Goal: Task Accomplishment & Management: Complete application form

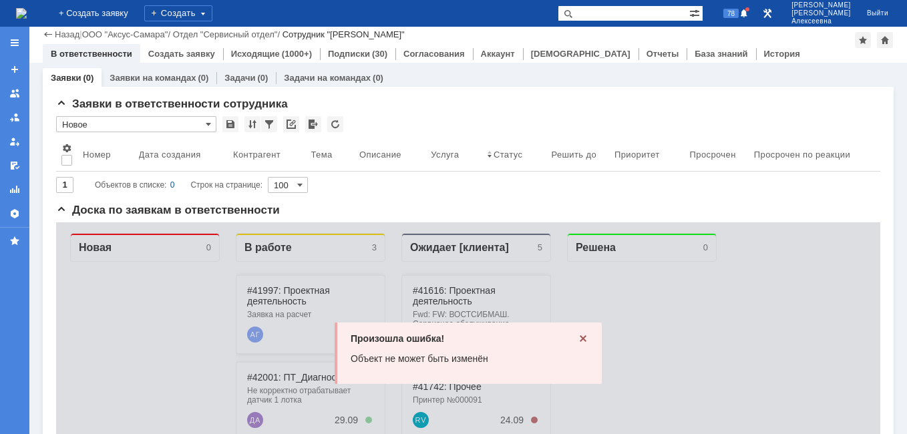
scroll to position [200, 0]
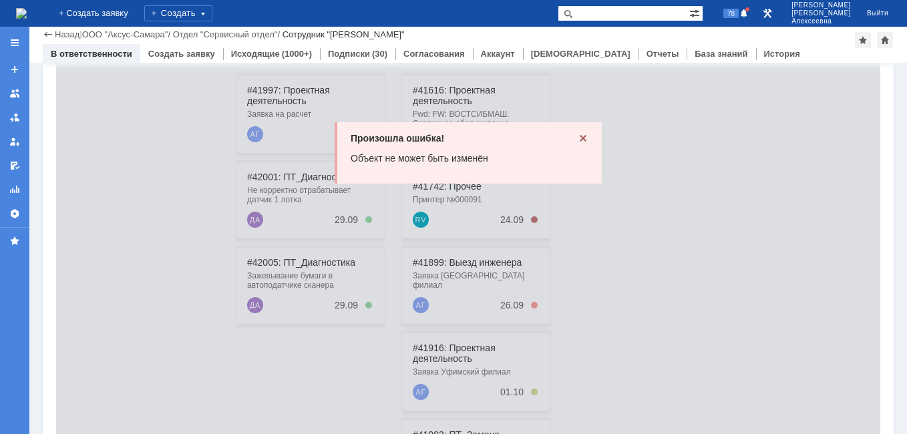
click at [580, 139] on icon at bounding box center [583, 138] width 7 height 7
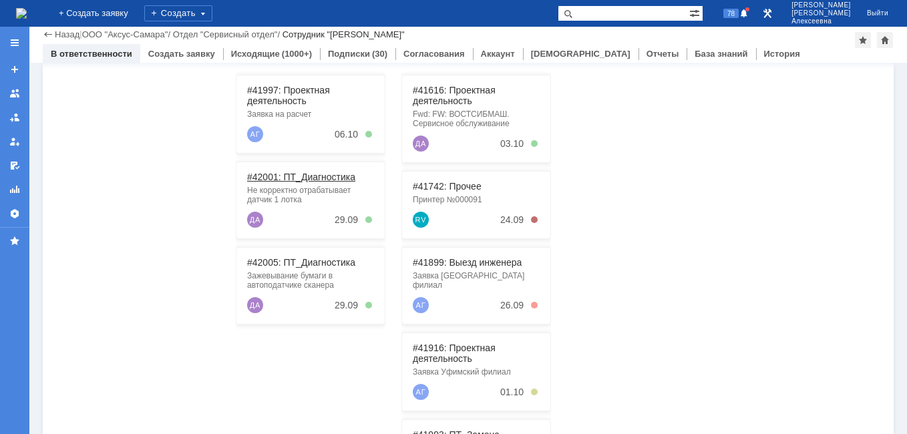
click at [295, 174] on link "#42001: ПТ_Диагностика" at bounding box center [301, 177] width 108 height 11
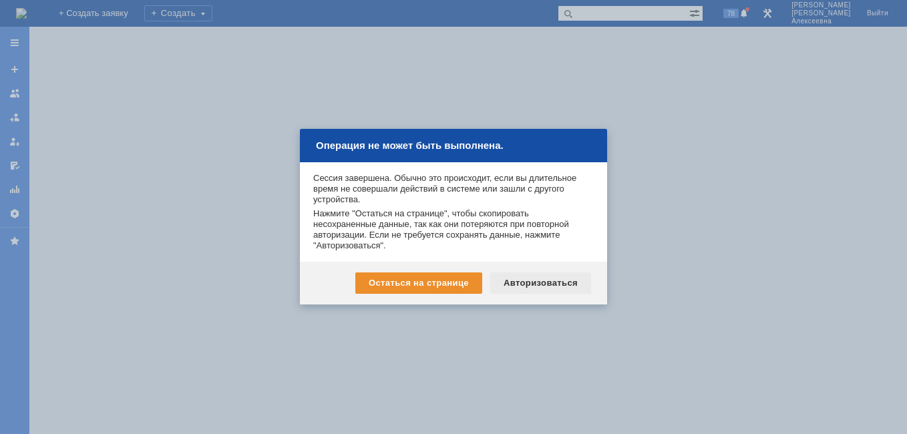
click at [546, 282] on div "Авторизоваться" at bounding box center [540, 282] width 101 height 21
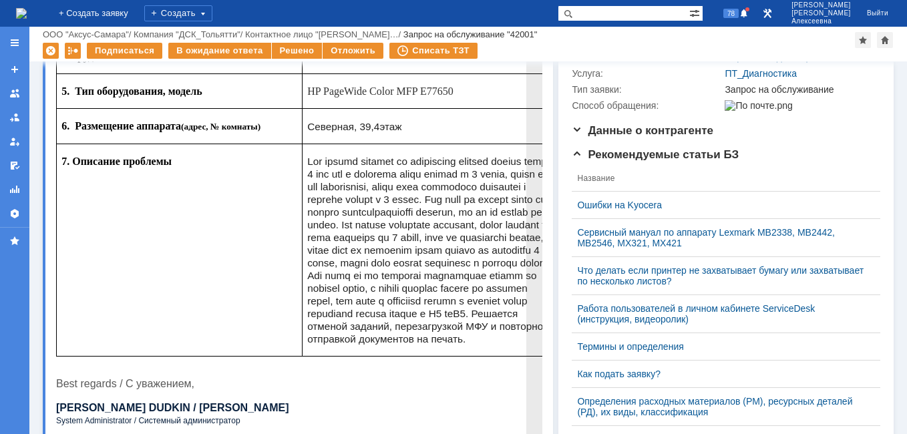
scroll to position [246, 0]
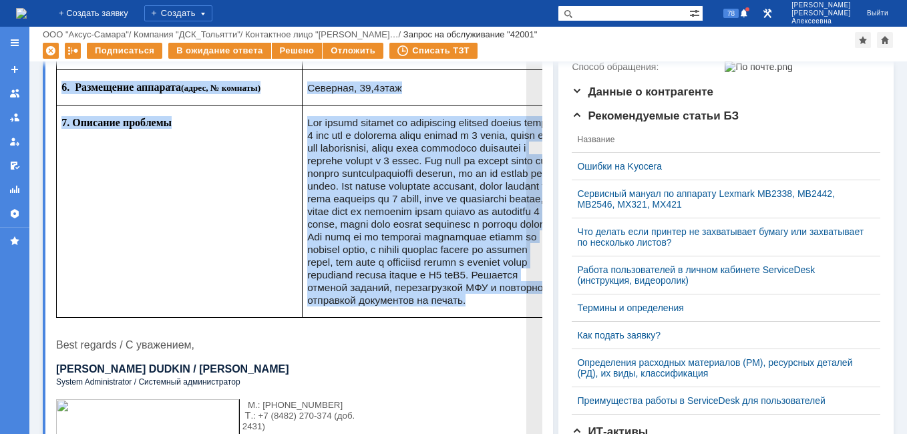
drag, startPoint x: 60, startPoint y: -104, endPoint x: 590, endPoint y: 219, distance: 620.7
click at [534, 318] on tbody "1. Организация ООО "ДСК" 2. Заявитель (ФИО пользователя) Дудкин Александр Никол…" at bounding box center [308, 99] width 503 height 435
copy tbody "1. Организация ООО "ДСК" 2. Заявитель (ФИО пользователя) Дудкин Александр Никол…"
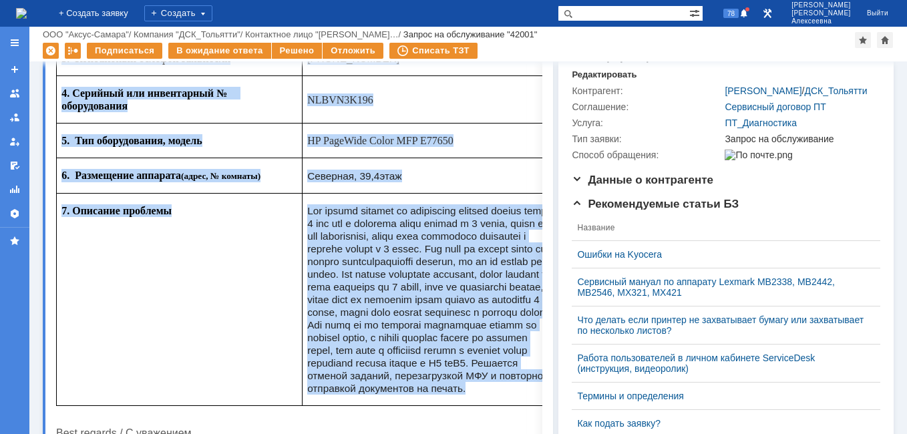
scroll to position [0, 0]
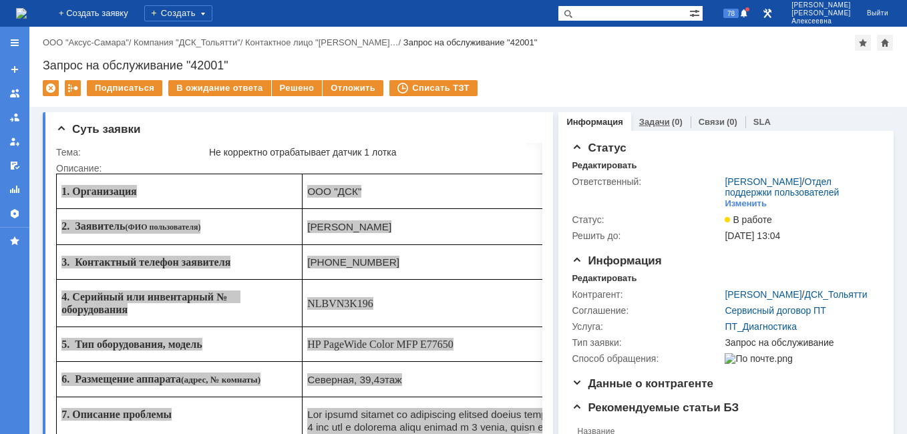
click at [653, 121] on link "Задачи" at bounding box center [654, 122] width 31 height 10
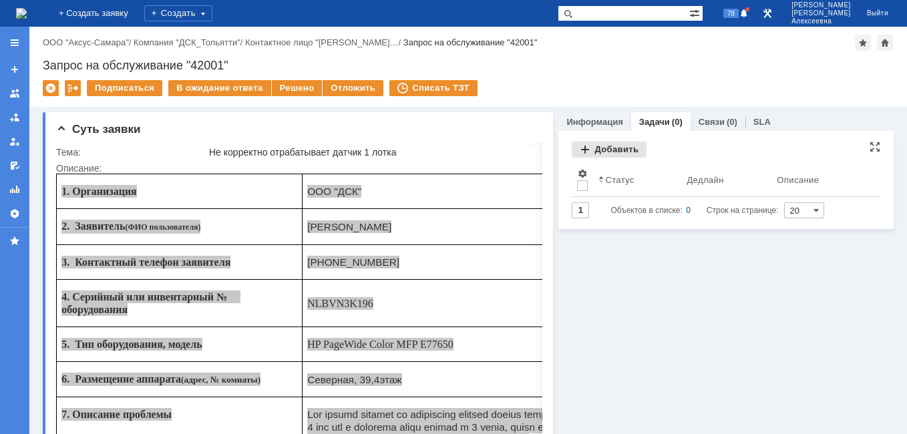
click at [605, 153] on div "Добавить" at bounding box center [609, 150] width 75 height 16
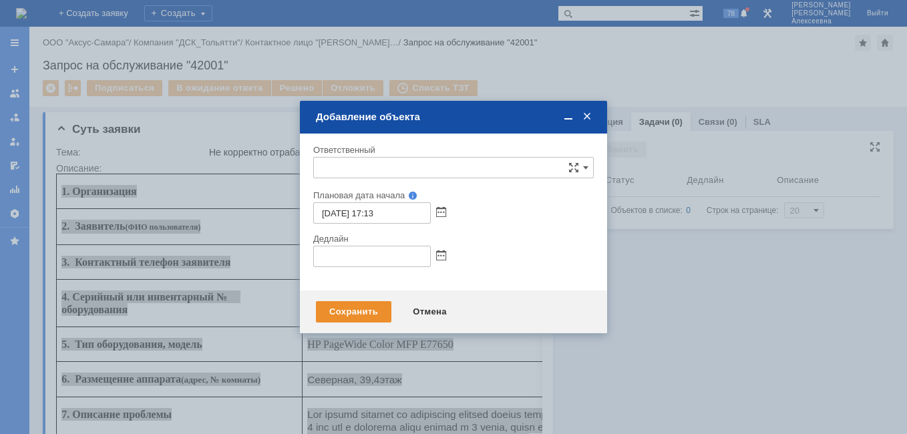
type input "[не указано]"
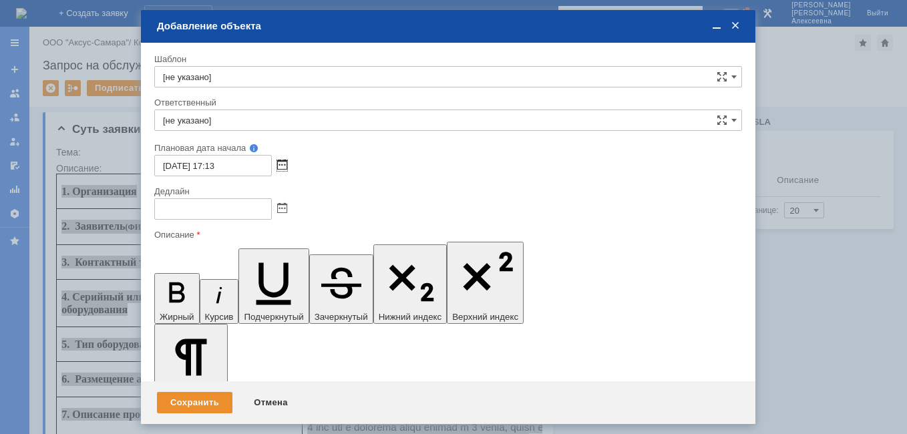
click at [283, 164] on span at bounding box center [282, 165] width 10 height 11
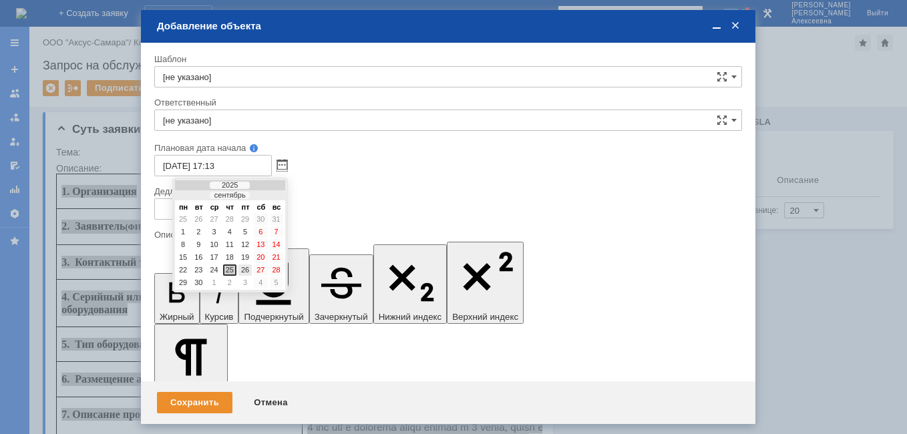
click at [241, 266] on div "26" at bounding box center [244, 269] width 13 height 11
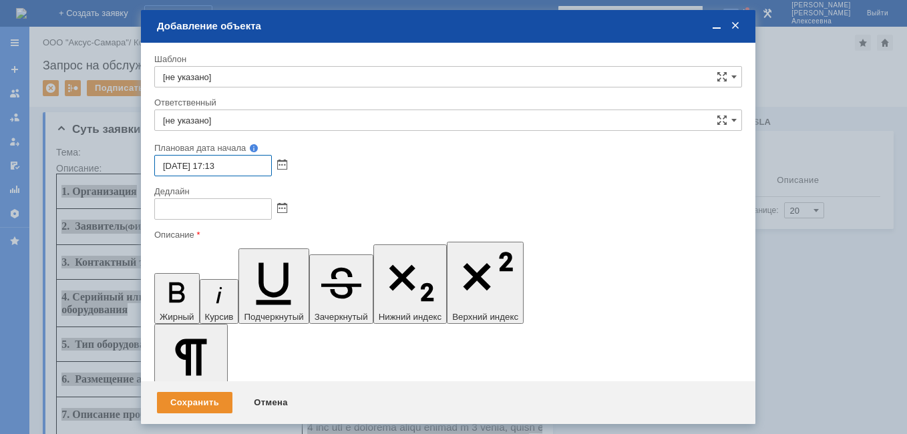
click at [218, 164] on input "26.09.2025 17:13" at bounding box center [213, 165] width 118 height 21
click at [248, 168] on input "26.09.2025 09:13" at bounding box center [213, 165] width 118 height 21
type input "26.09.2025 09:00"
click at [192, 124] on input "[не указано]" at bounding box center [448, 120] width 588 height 21
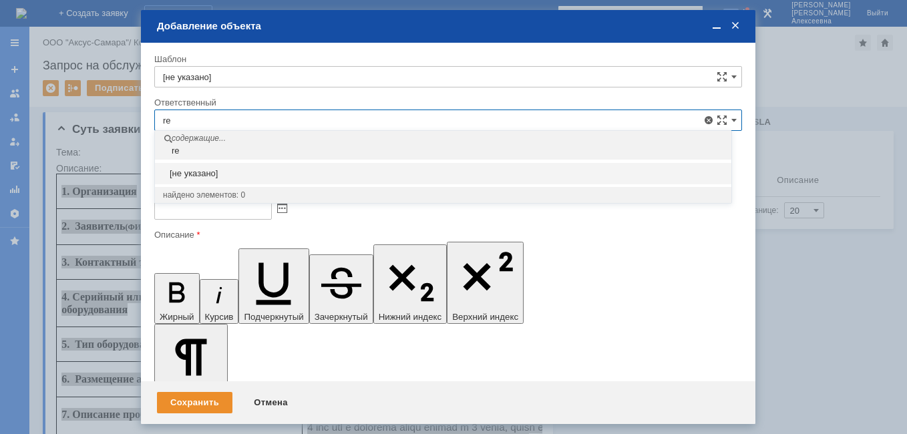
type input "r"
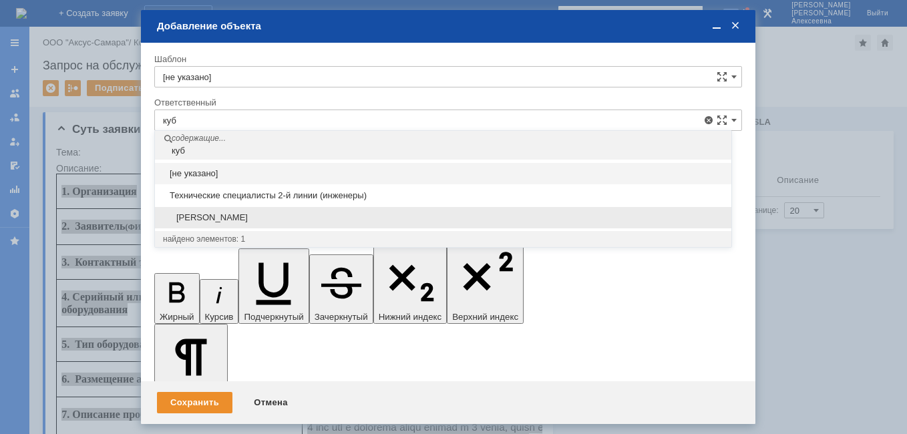
click at [272, 215] on span "Кубышкин Александр Анатольевич" at bounding box center [443, 217] width 560 height 11
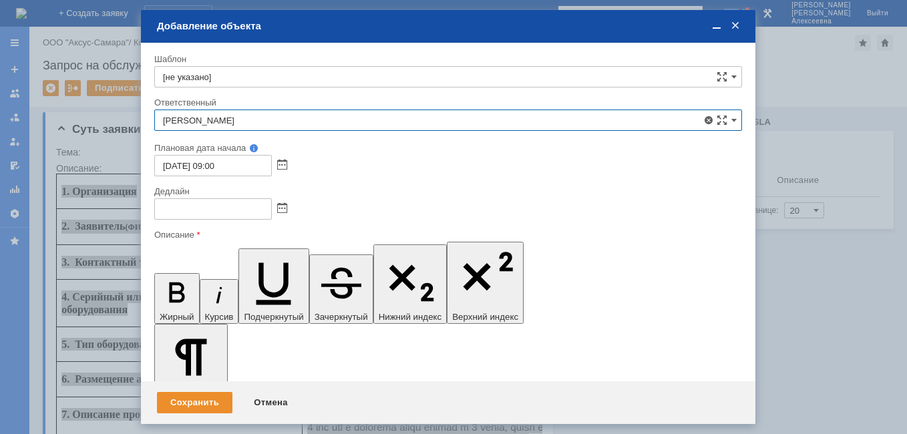
type input "Кубышкин Александр Анатольевич"
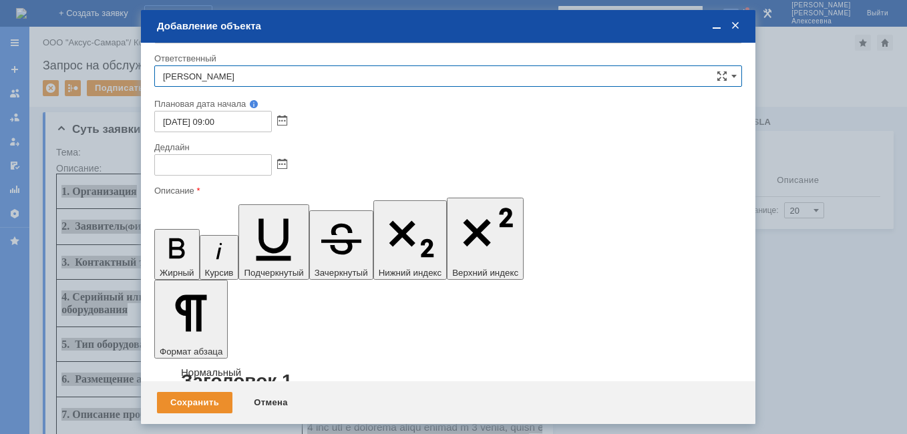
scroll to position [96, 0]
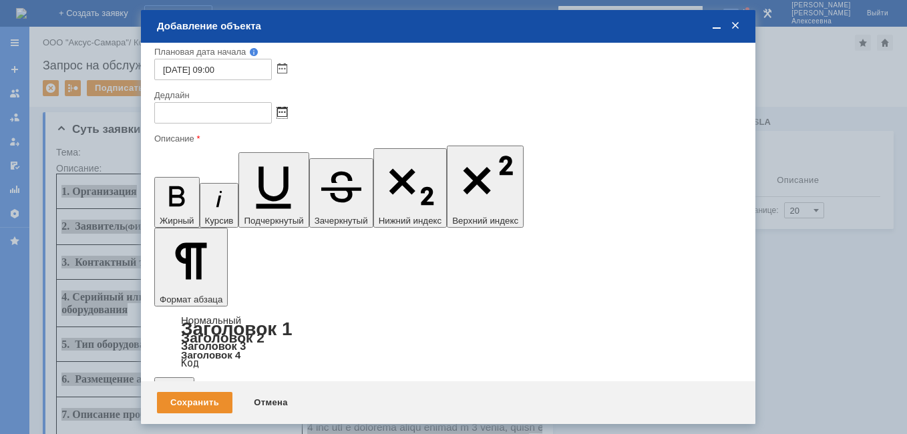
click at [283, 111] on span at bounding box center [282, 113] width 10 height 11
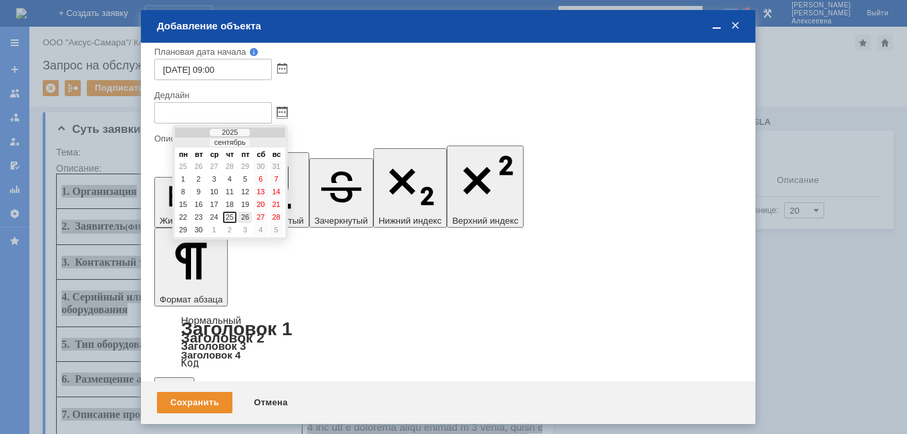
click at [244, 217] on div "26" at bounding box center [244, 217] width 13 height 11
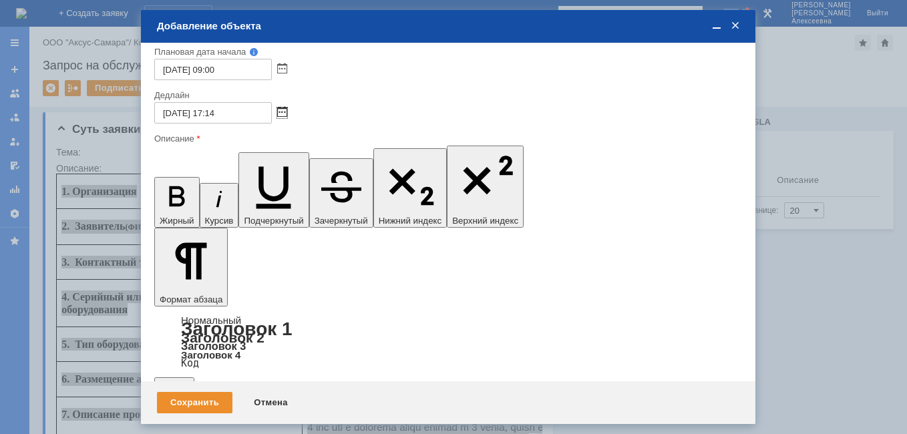
click at [279, 109] on span at bounding box center [282, 113] width 10 height 11
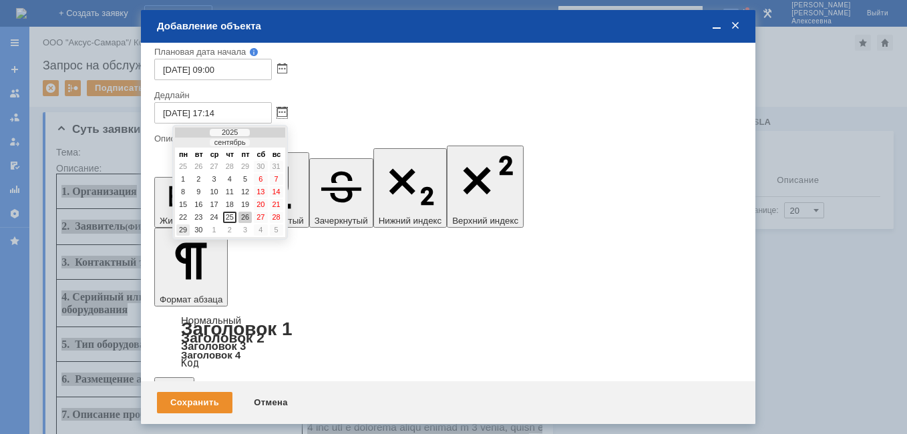
click at [182, 228] on div "29" at bounding box center [182, 229] width 13 height 11
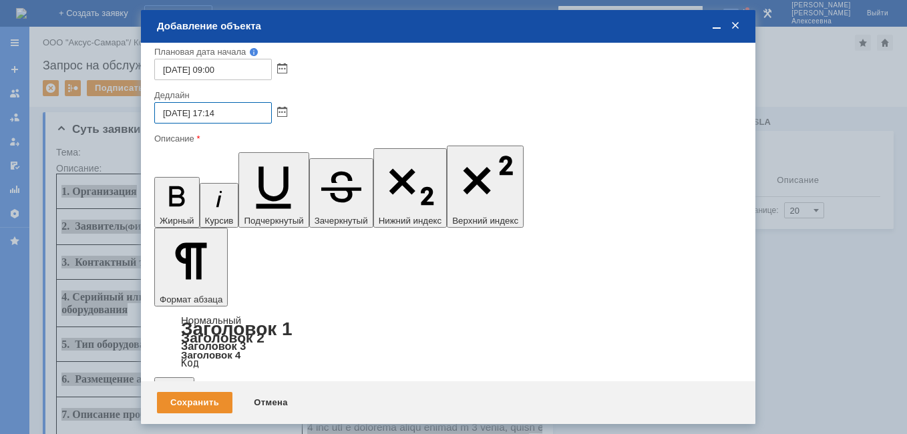
click at [216, 112] on input "29.09.2025 17:14" at bounding box center [213, 112] width 118 height 21
drag, startPoint x: 217, startPoint y: 110, endPoint x: 226, endPoint y: 116, distance: 11.1
click at [220, 111] on input "29.09.2025 17:14" at bounding box center [213, 112] width 118 height 21
click at [218, 112] on input "29.09.2025 17:14" at bounding box center [213, 112] width 118 height 21
type input "29.09.2025 16:14"
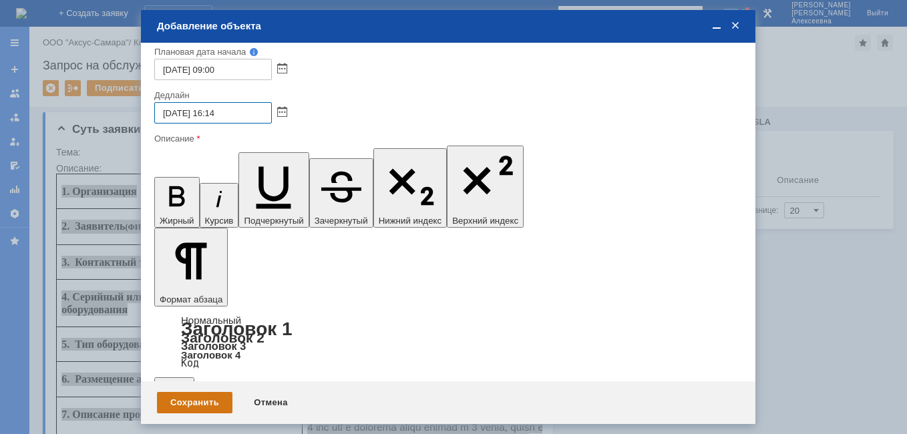
click at [191, 397] on div "Сохранить" at bounding box center [194, 402] width 75 height 21
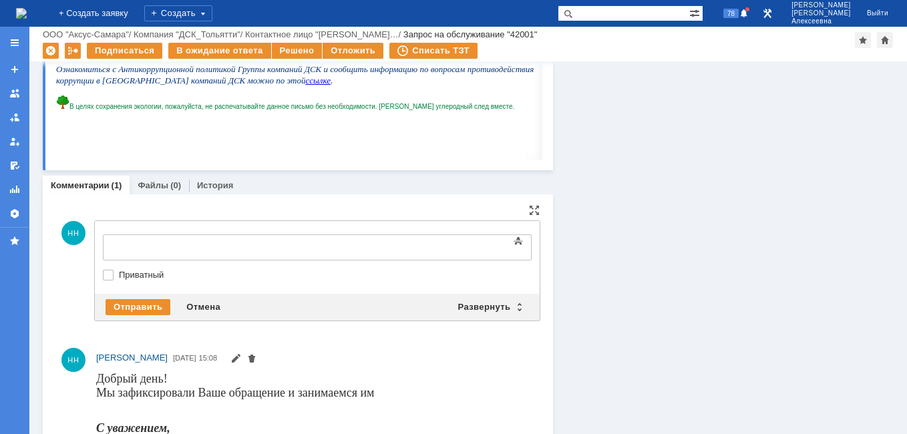
scroll to position [0, 0]
click at [511, 307] on div "Развернуть" at bounding box center [489, 307] width 79 height 16
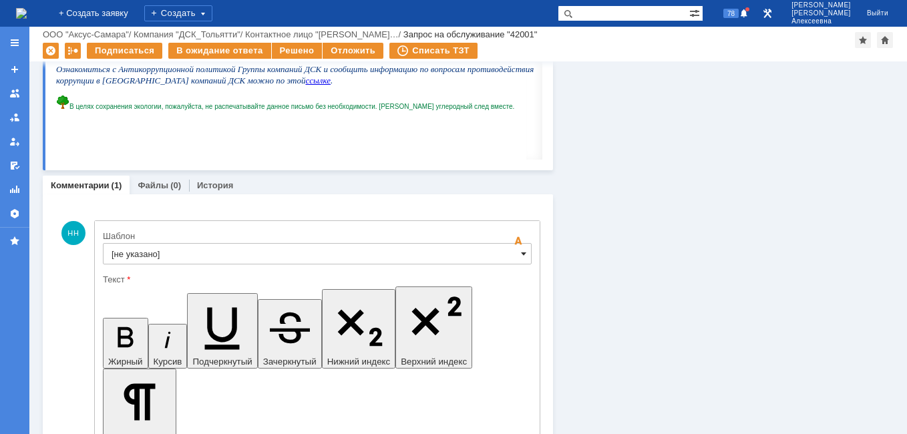
click at [521, 254] on span at bounding box center [523, 253] width 5 height 11
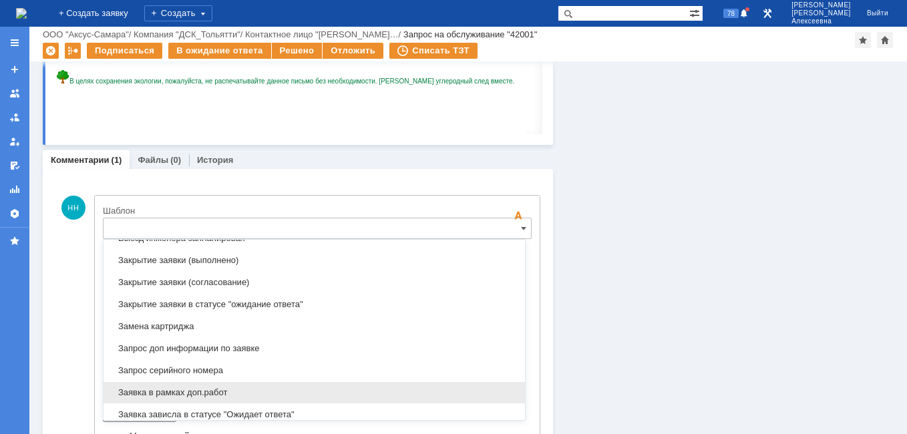
scroll to position [659, 0]
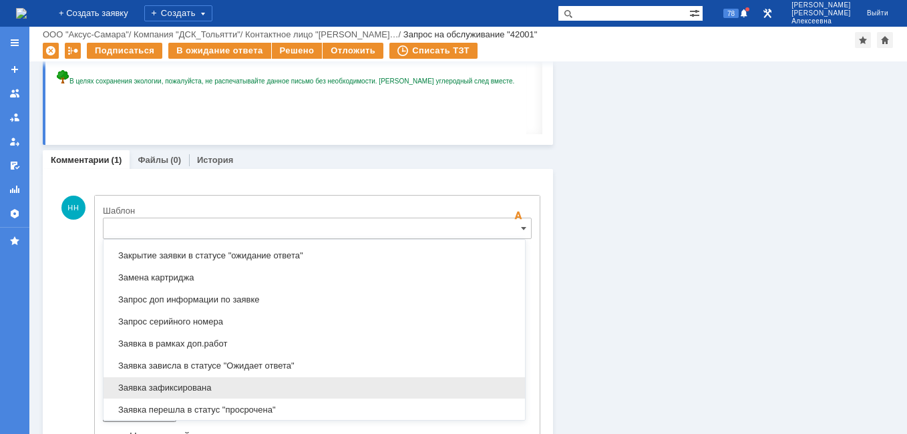
click at [194, 387] on span "Заявка зафиксирована" at bounding box center [314, 388] width 405 height 11
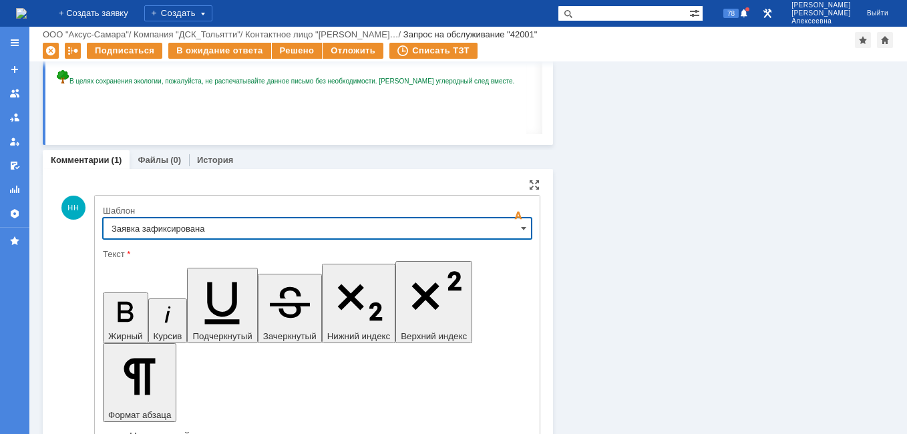
type input "Заявка зафиксирована"
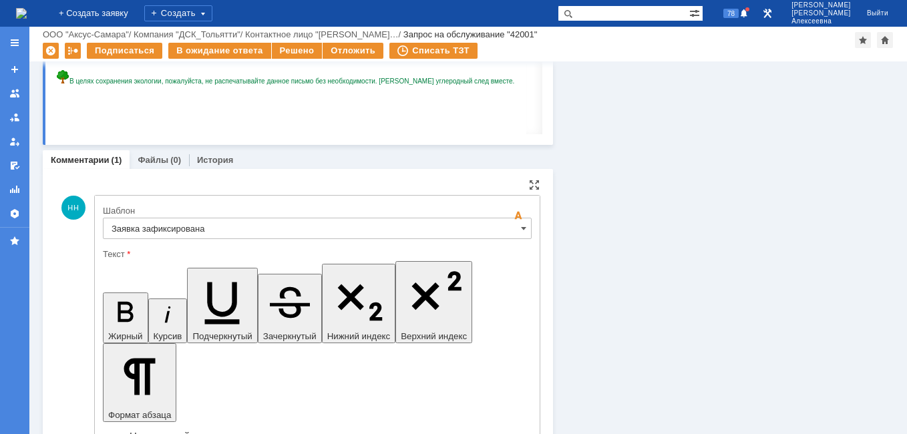
drag, startPoint x: 384, startPoint y: 3333, endPoint x: 128, endPoint y: 3327, distance: 256.6
drag, startPoint x: 279, startPoint y: 3395, endPoint x: 212, endPoint y: 3609, distance: 223.9
copy body "Добрый день! Выезд инженера запланирован на 26 сентября С уважением, первая лин…"
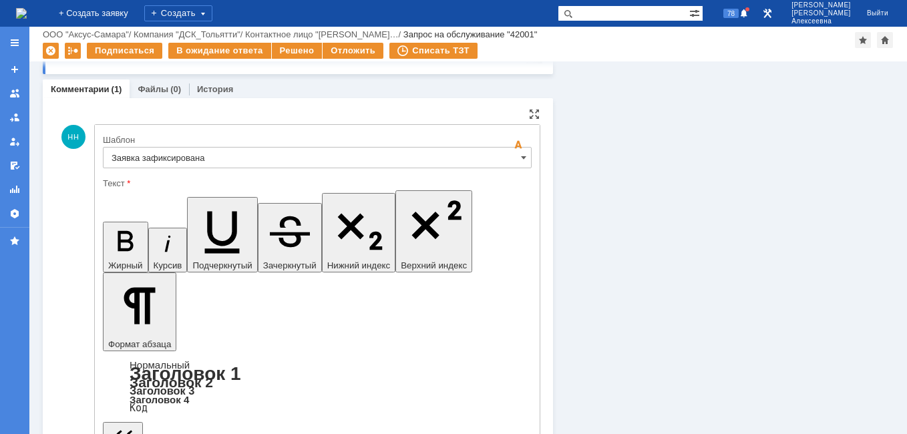
scroll to position [1018, 0]
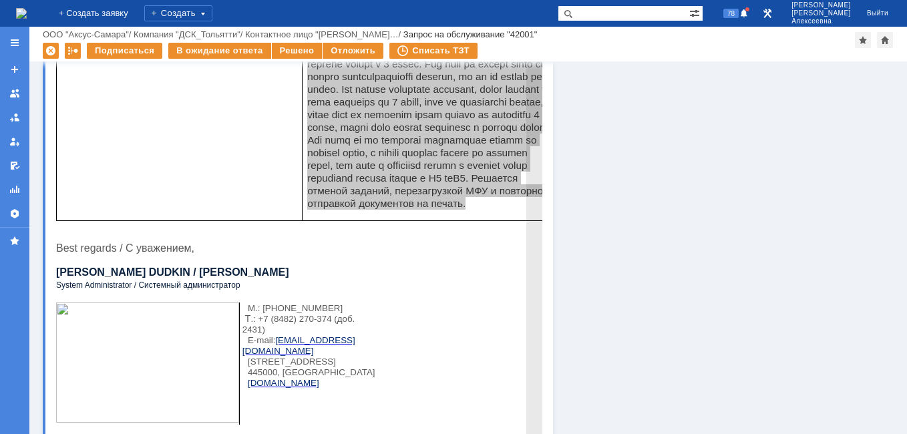
scroll to position [76, 0]
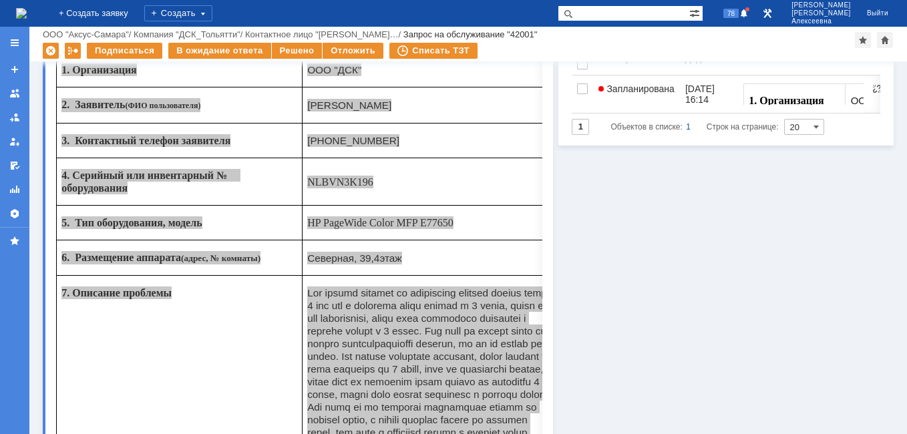
click at [27, 11] on img at bounding box center [21, 13] width 11 height 11
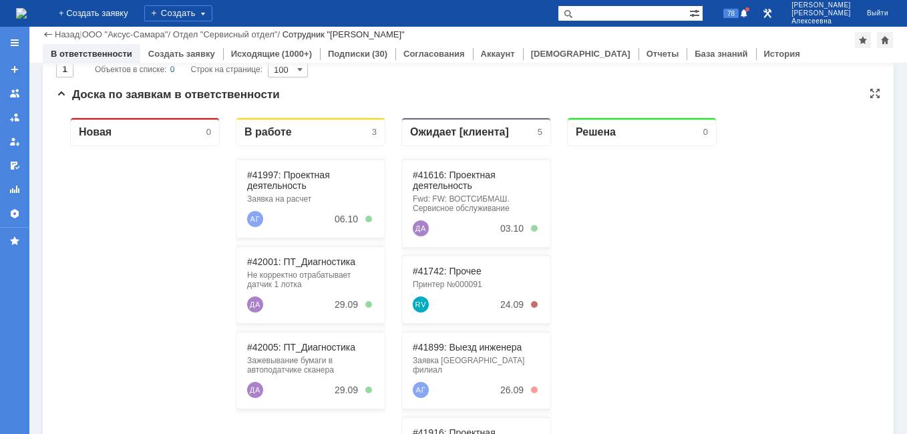
scroll to position [200, 0]
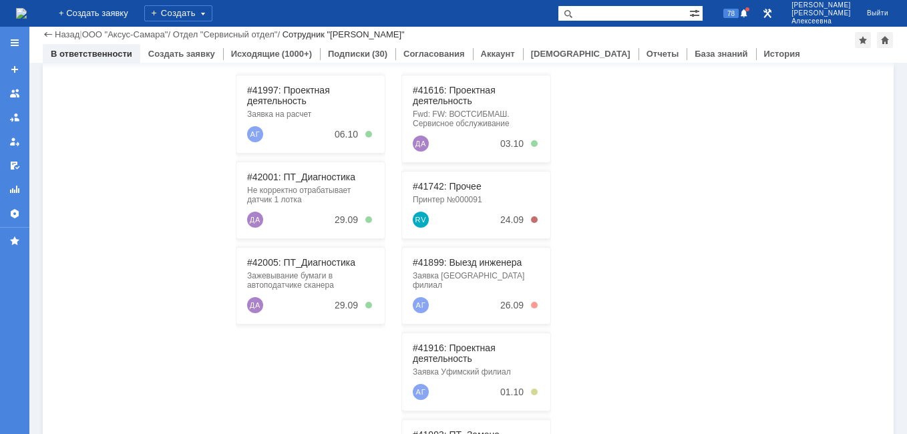
click at [295, 282] on div "Зажевывание бумаги в автоподатчике сканера" at bounding box center [310, 280] width 127 height 19
click at [304, 267] on link "#42005: ПТ_Диагностика" at bounding box center [301, 262] width 108 height 11
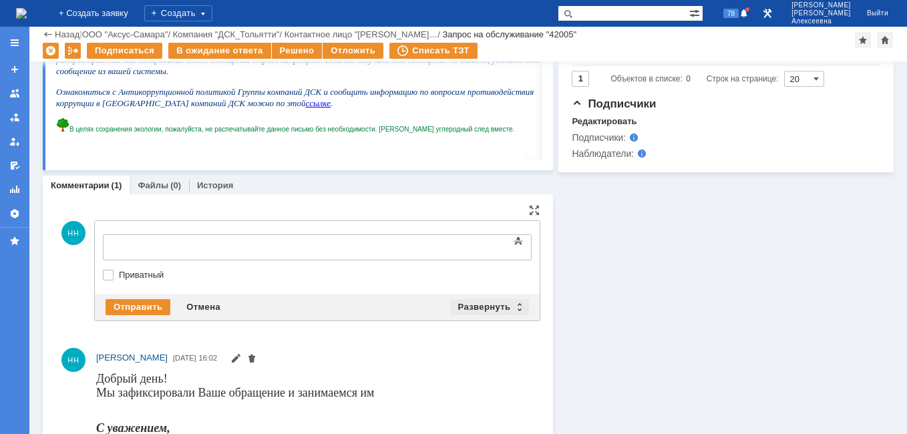
click at [513, 306] on div "Развернуть" at bounding box center [489, 307] width 79 height 16
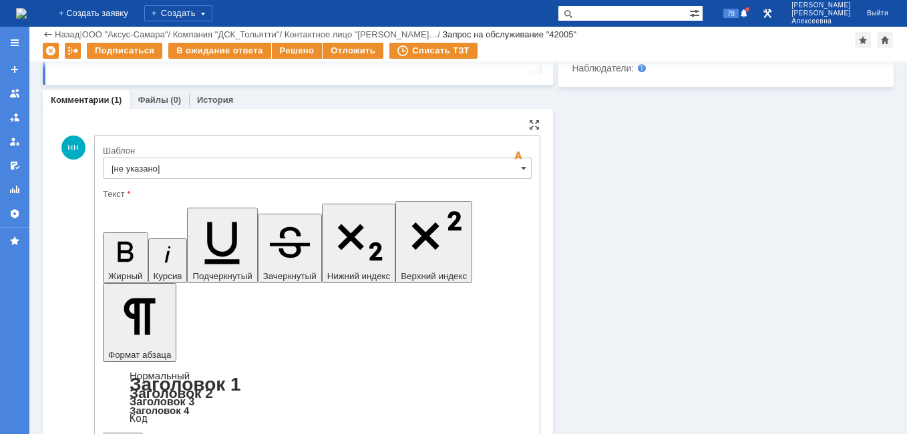
scroll to position [881, 0]
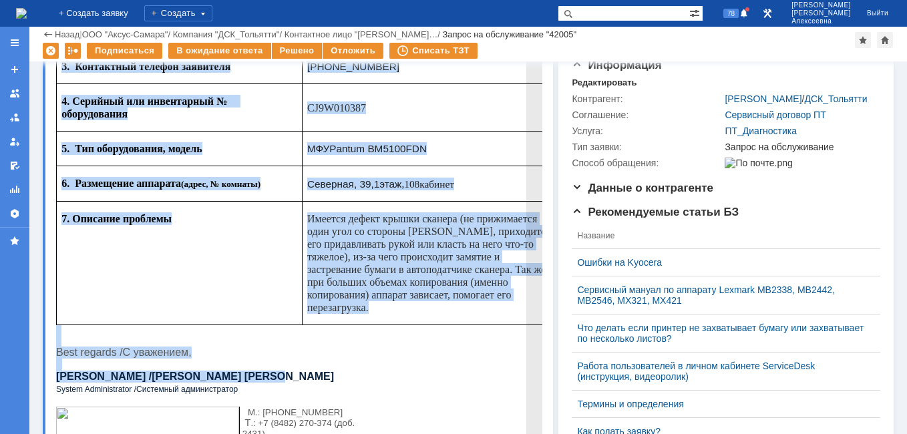
scroll to position [151, 0]
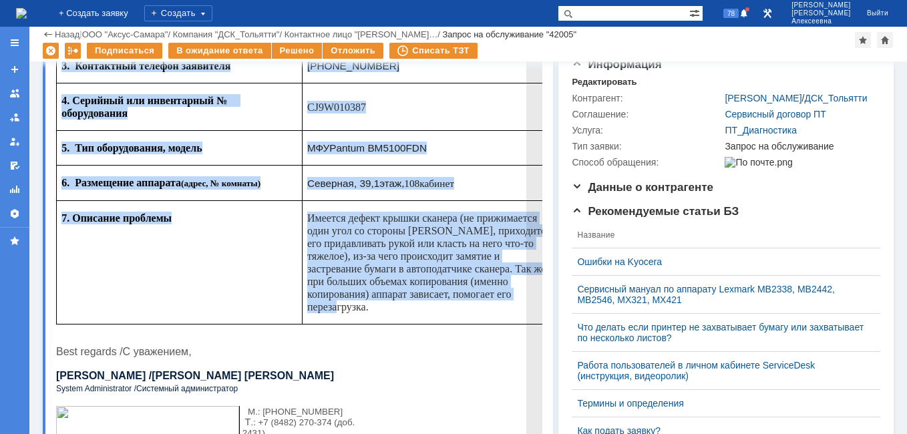
drag, startPoint x: 63, startPoint y: -7, endPoint x: 509, endPoint y: 307, distance: 545.9
click at [509, 307] on tbody "1. Организация ООО "УК ДСК-групп" 2. Заявитель (ФИО пользователя) Дудкин Алекса…" at bounding box center [308, 151] width 503 height 347
copy tbody "1. Организация ООО "УК ДСК-групп" 2. Заявитель (ФИО пользователя) Дудкин Алекса…"
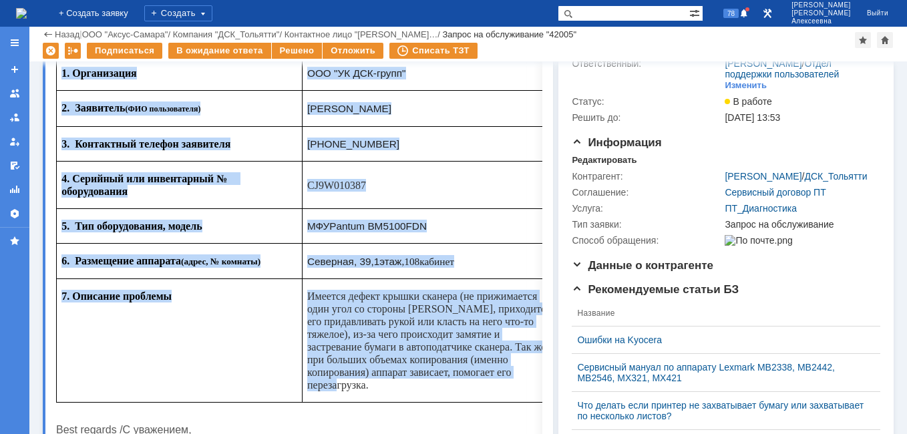
scroll to position [0, 0]
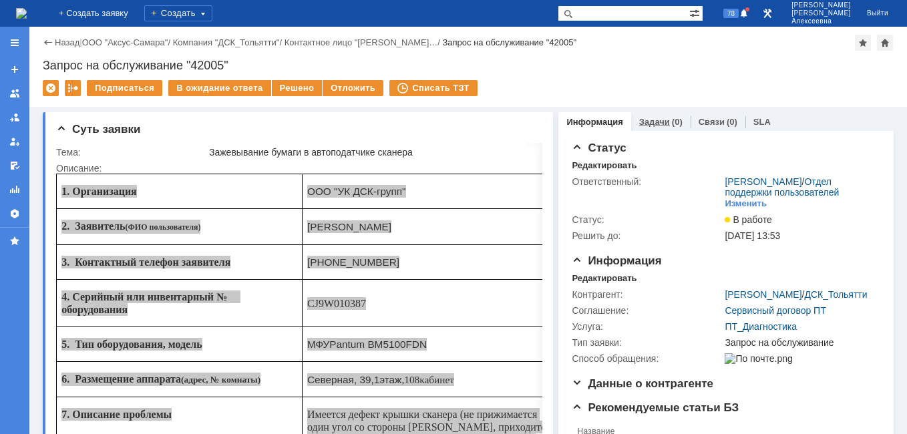
click at [641, 124] on link "Задачи" at bounding box center [654, 122] width 31 height 10
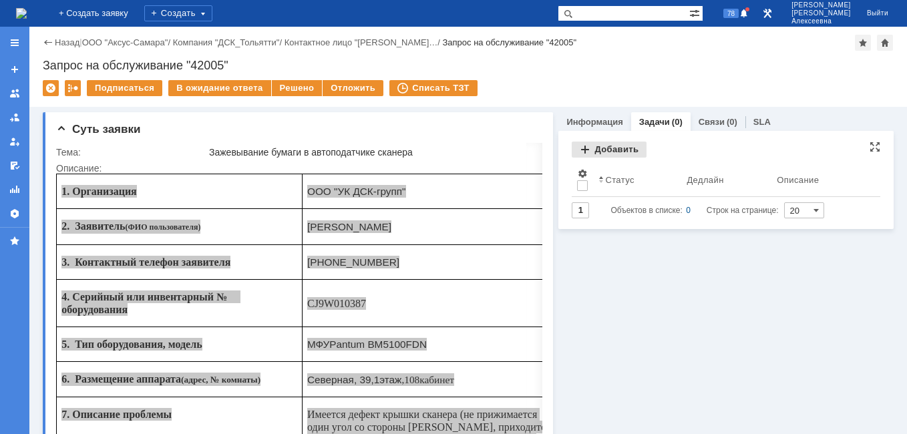
click at [606, 146] on div "Добавить" at bounding box center [609, 150] width 75 height 16
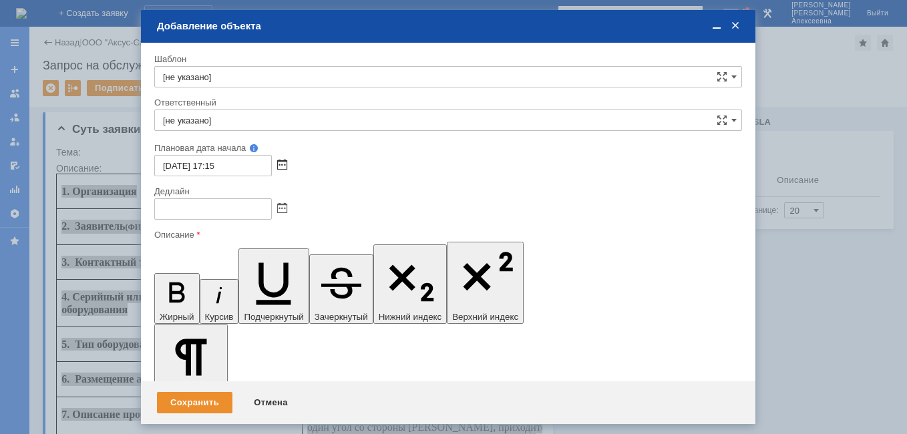
click at [283, 167] on span at bounding box center [282, 165] width 10 height 11
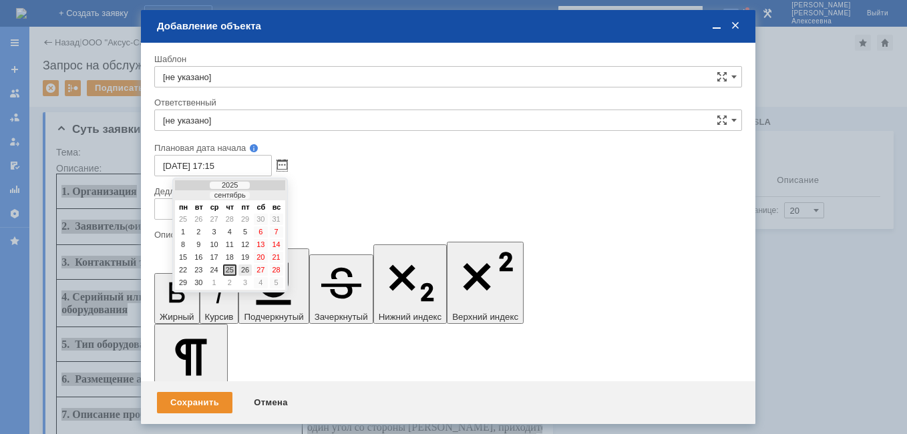
click at [246, 266] on div "26" at bounding box center [244, 269] width 13 height 11
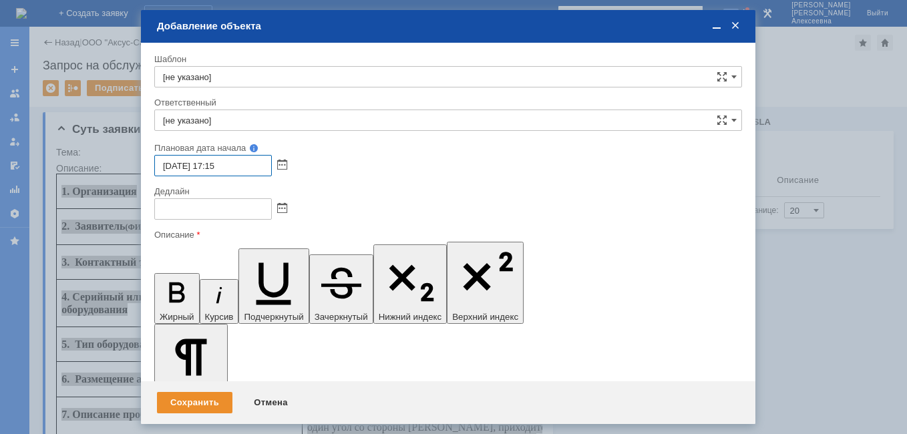
click at [217, 164] on input "26.09.2025 17:15" at bounding box center [213, 165] width 118 height 21
click at [231, 164] on input "26.09.2025 09:15" at bounding box center [213, 165] width 118 height 21
type input "26.09.2025 09:00"
click at [281, 206] on span at bounding box center [282, 209] width 10 height 11
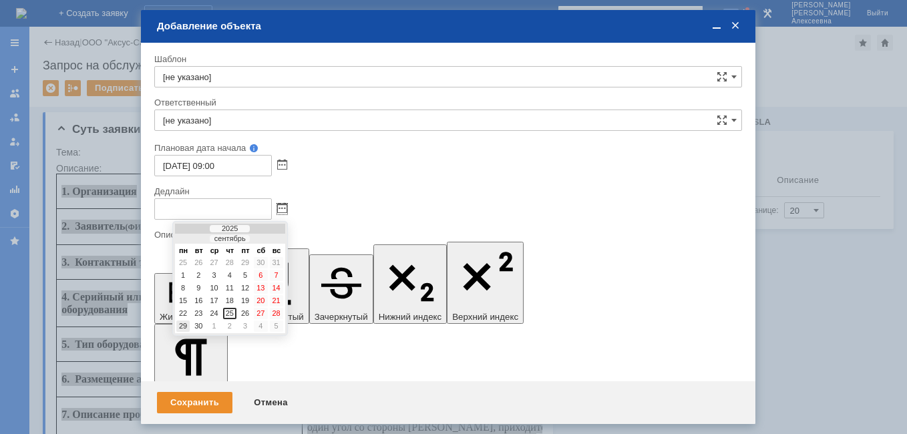
click at [183, 323] on div "29" at bounding box center [182, 326] width 13 height 11
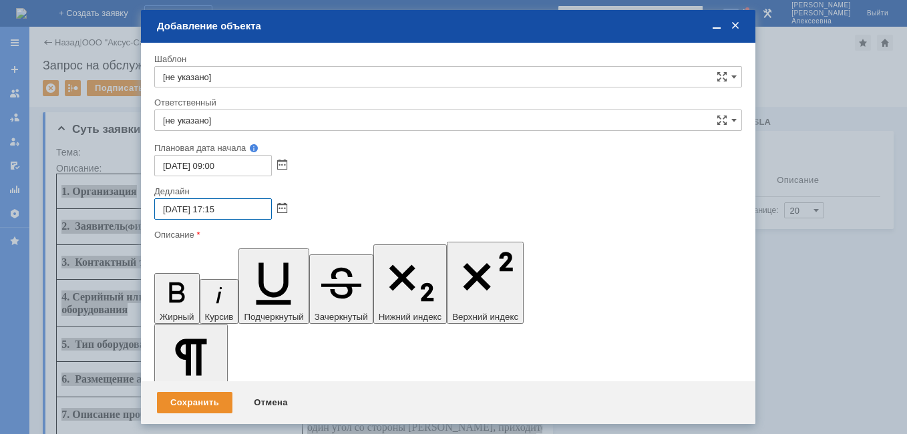
click at [219, 208] on input "29.09.2025 17:15" at bounding box center [213, 208] width 118 height 21
type input "29.09.2025 16:15"
click at [196, 120] on input "[не указано]" at bounding box center [448, 120] width 588 height 21
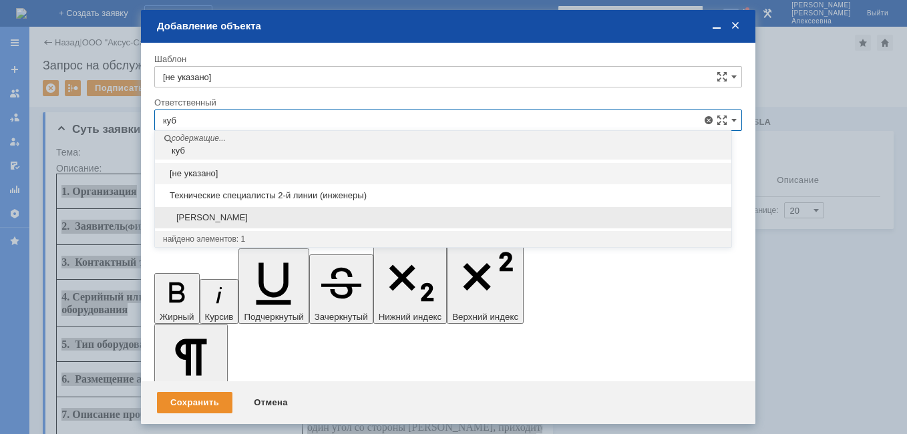
click at [258, 219] on span "Кубышкин Александр Анатольевич" at bounding box center [443, 217] width 560 height 11
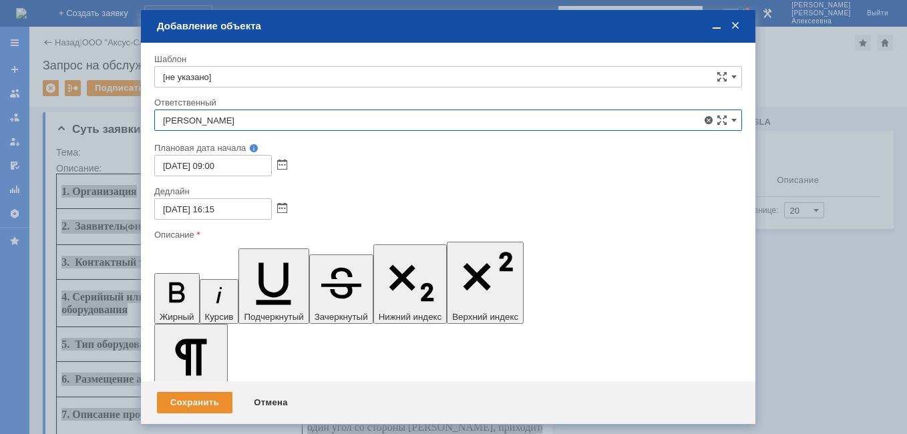
type input "Кубышкин Александр Анатольевич"
click at [186, 405] on div "Сохранить" at bounding box center [194, 402] width 75 height 21
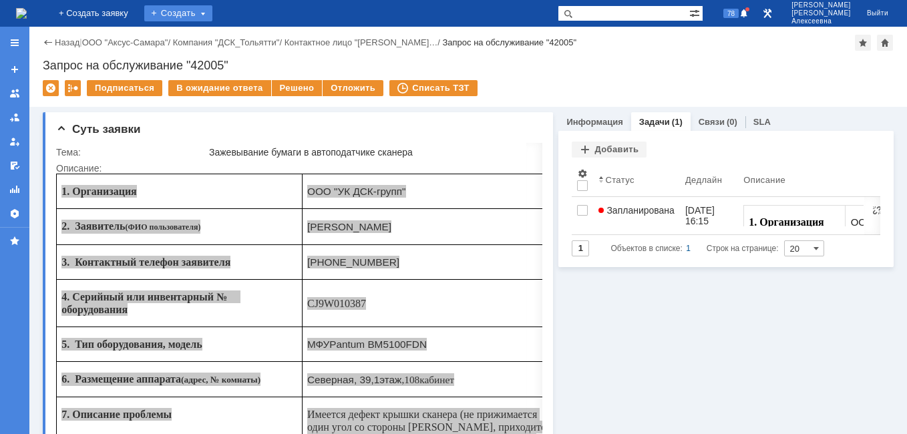
click at [212, 7] on div "Создать" at bounding box center [178, 13] width 68 height 16
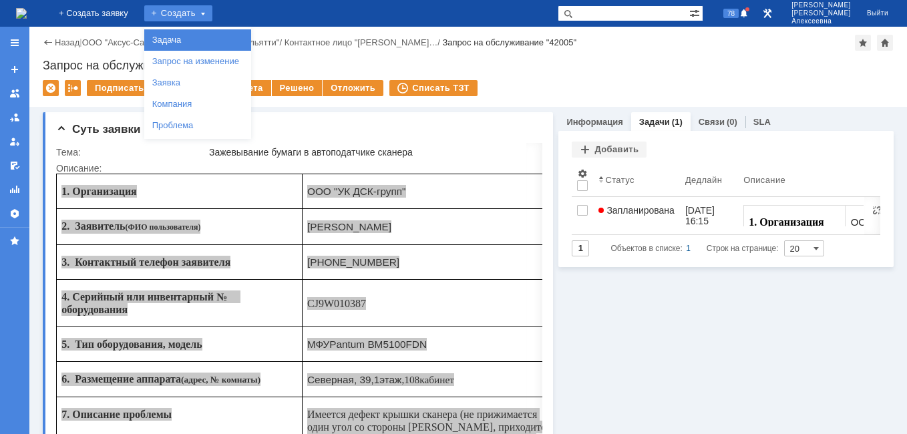
click at [201, 37] on link "Задача" at bounding box center [198, 40] width 102 height 16
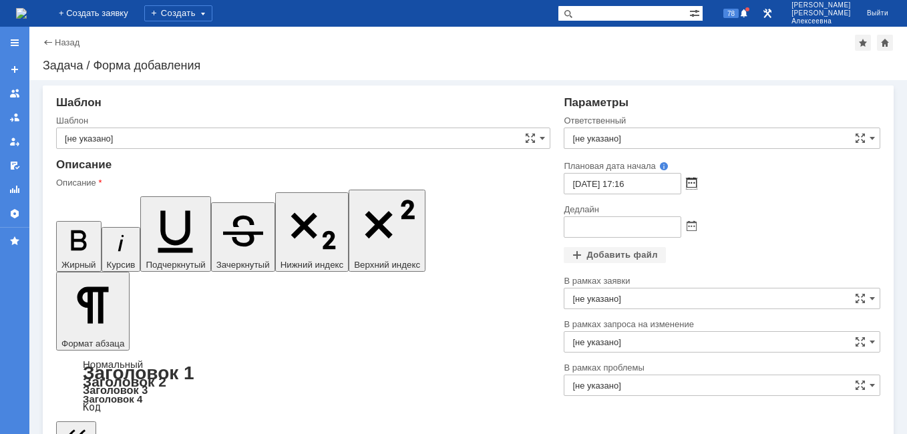
click at [687, 185] on span at bounding box center [692, 183] width 10 height 11
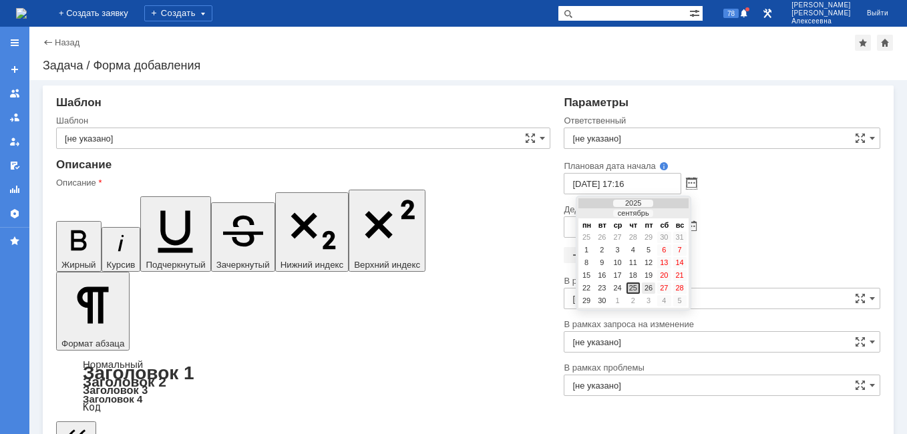
click at [653, 287] on div "26" at bounding box center [648, 288] width 13 height 11
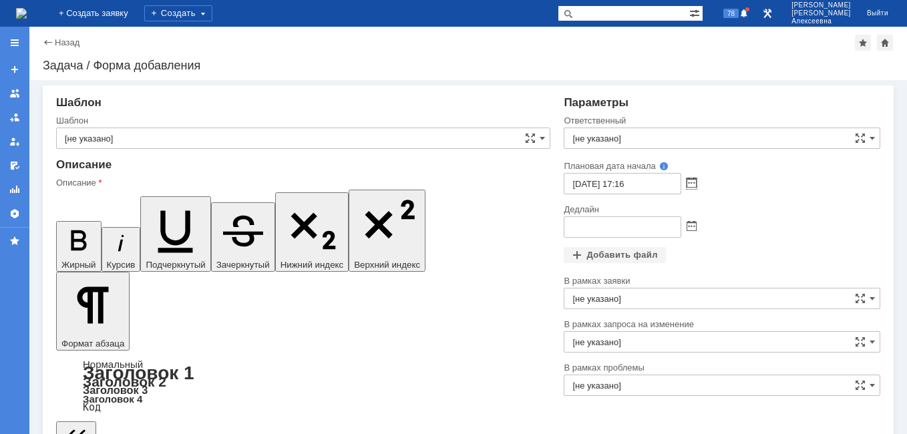
click at [622, 186] on input "26.09.2025 17:16" at bounding box center [623, 183] width 118 height 21
click at [636, 186] on input "26.09.2025 09:16" at bounding box center [623, 183] width 118 height 21
type input "26.09.2025 09:00"
click at [590, 138] on input "[не указано]" at bounding box center [722, 138] width 317 height 21
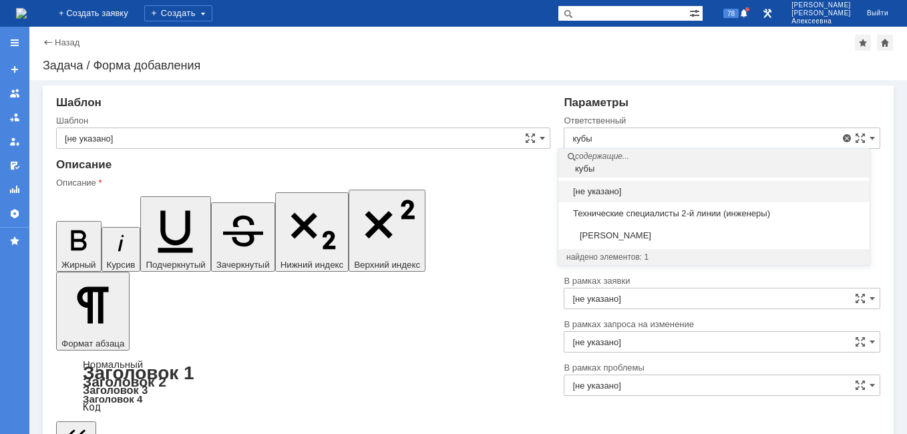
click at [639, 229] on div "Кубышкин Александр Анатольевич" at bounding box center [713, 235] width 311 height 21
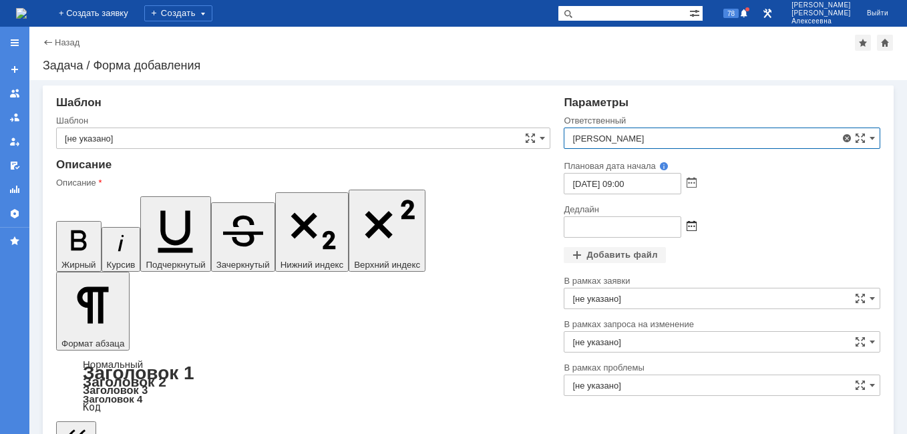
type input "Кубышкин Александр Анатольевич"
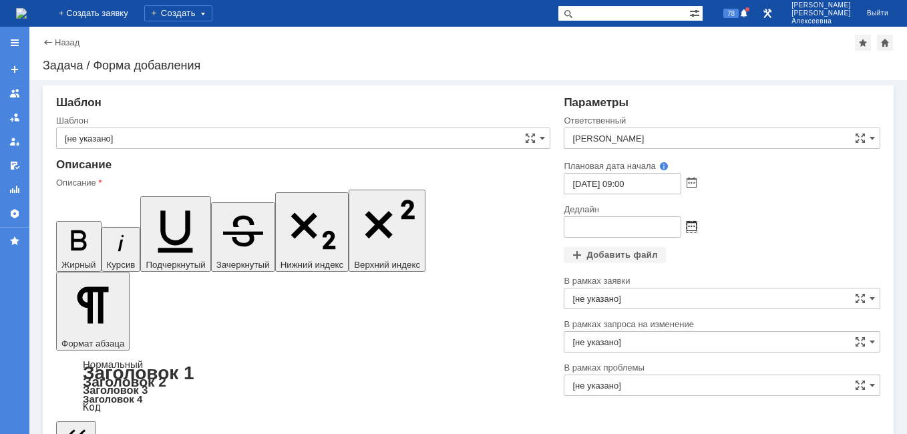
click at [687, 226] on span at bounding box center [692, 227] width 10 height 11
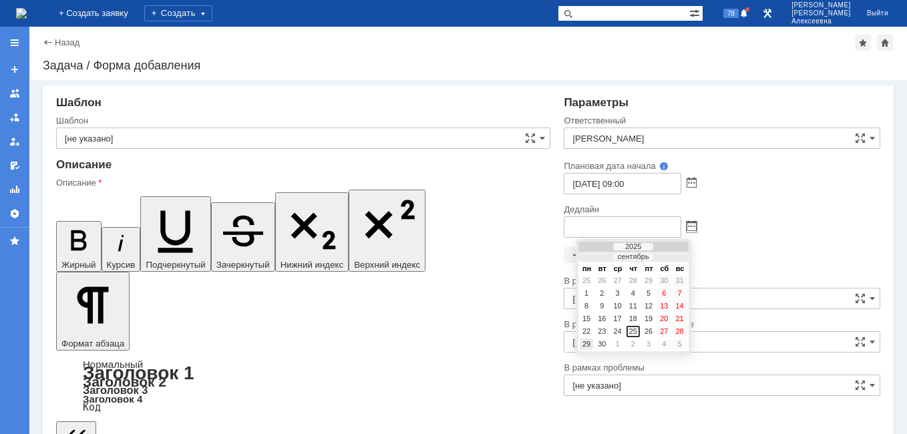
click at [588, 341] on div "29" at bounding box center [586, 344] width 13 height 11
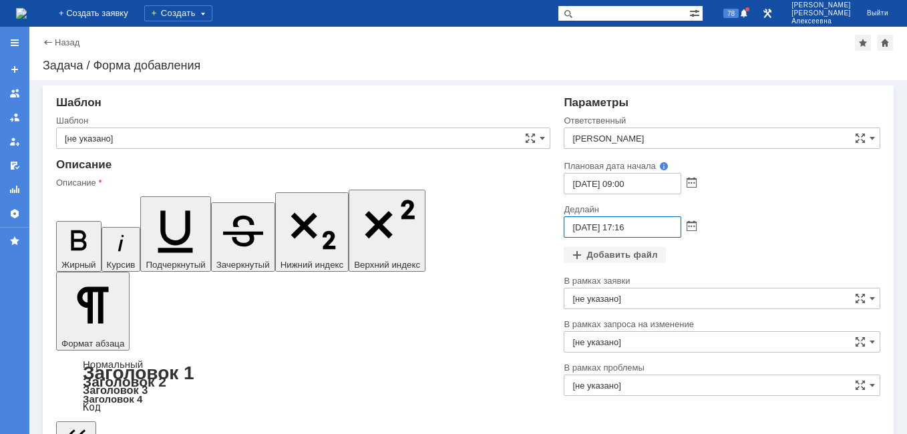
click at [621, 225] on input "29.09.2025 17:16" at bounding box center [623, 226] width 118 height 21
type input "29.09.2025 16:16"
drag, startPoint x: 169, startPoint y: 3391, endPoint x: 66, endPoint y: 3391, distance: 102.9
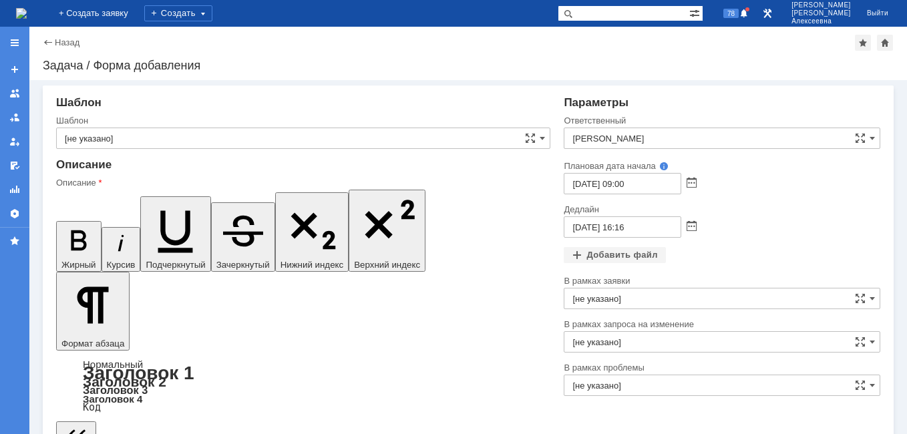
click at [63, 223] on icon "button" at bounding box center [78, 240] width 35 height 35
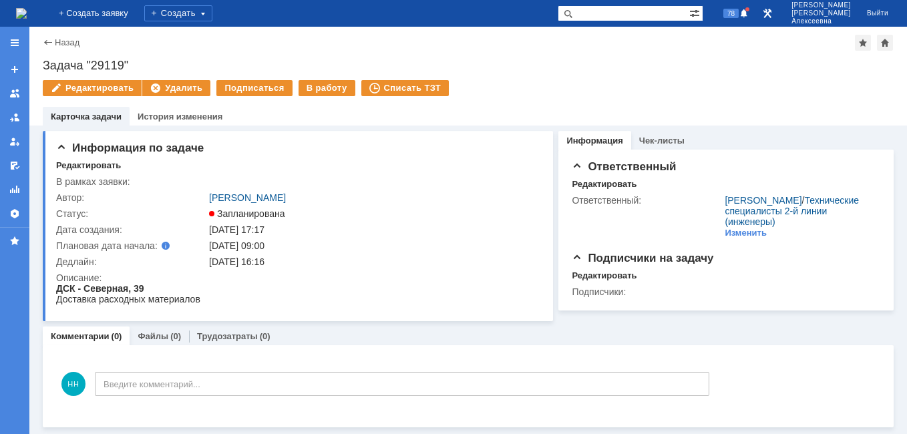
click at [27, 14] on img at bounding box center [21, 13] width 11 height 11
